Goal: Task Accomplishment & Management: Manage account settings

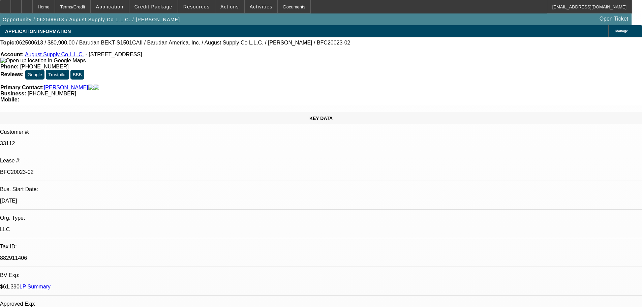
select select "0"
select select "2"
select select "0.1"
select select "4"
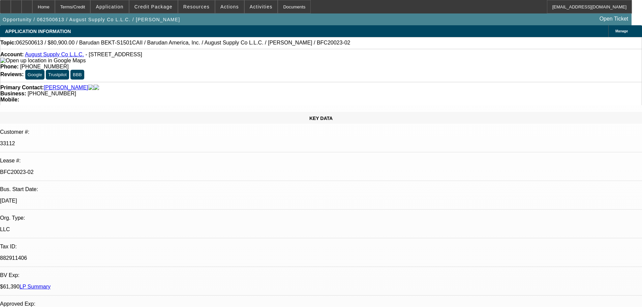
select select "0"
select select "2"
select select "0.1"
select select "4"
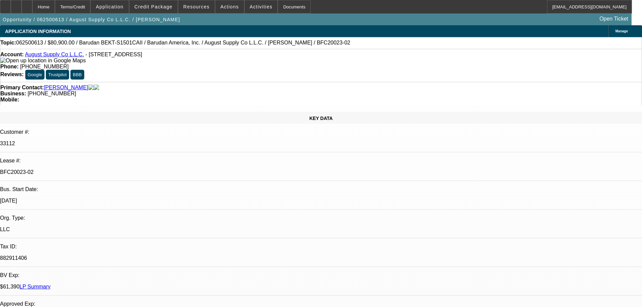
select select "0"
select select "2"
select select "0.1"
select select "4"
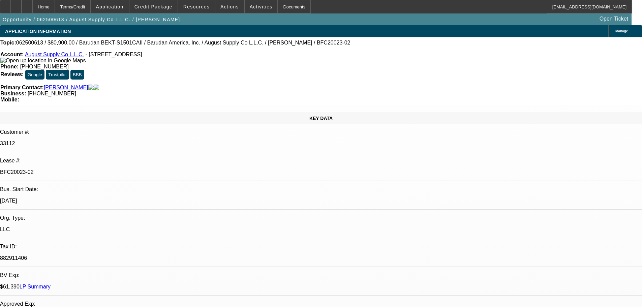
select select "0"
select select "2"
select select "0.1"
select select "4"
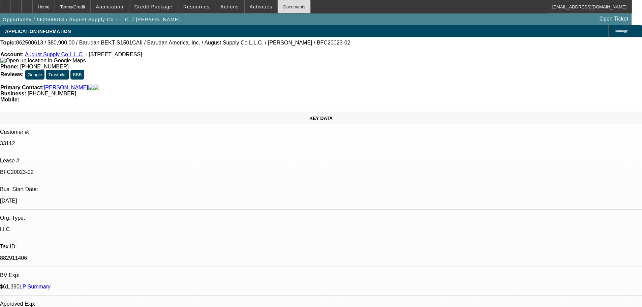
click at [281, 8] on div "Documents" at bounding box center [294, 6] width 33 height 13
